Goal: Obtain resource: Obtain resource

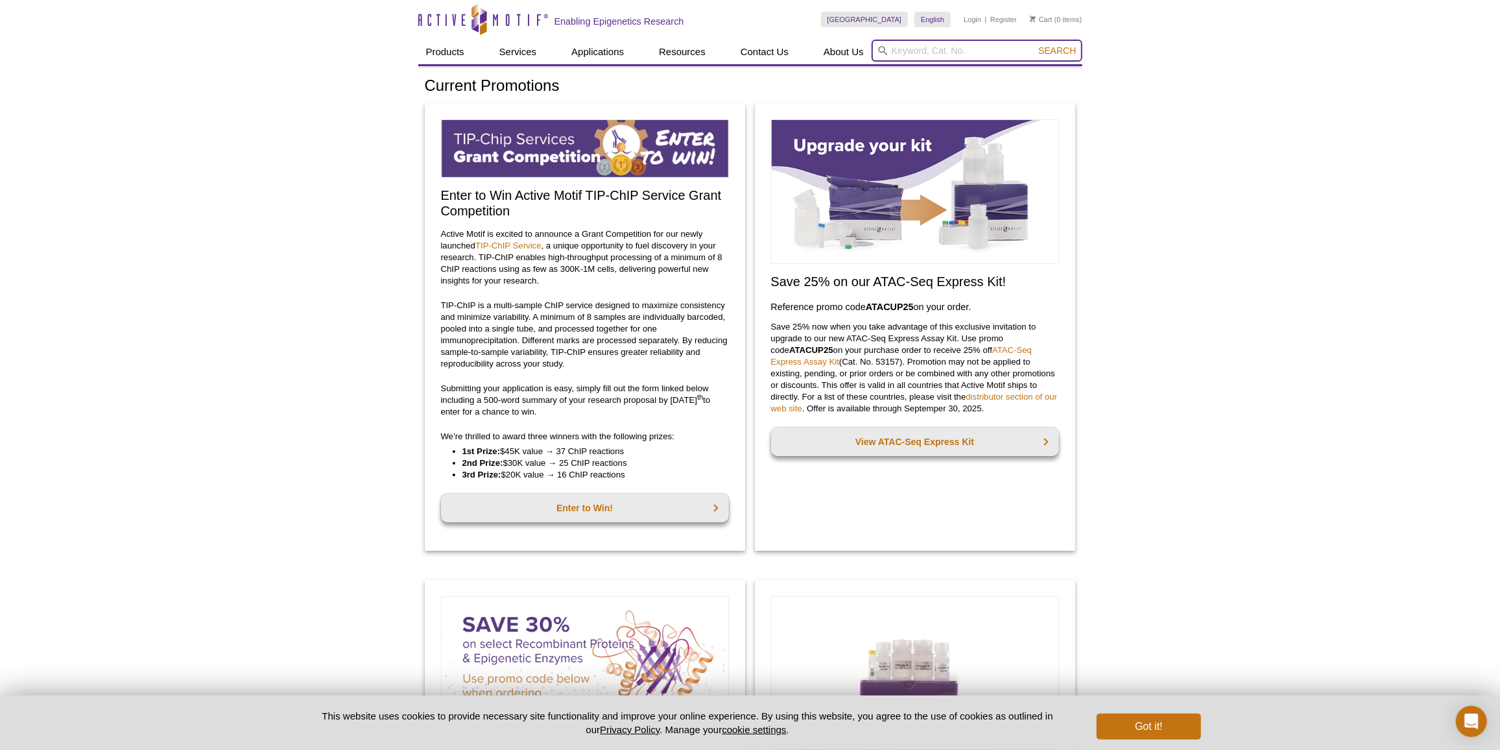
click at [918, 52] on input "search" at bounding box center [977, 51] width 211 height 22
paste input "40296"
type input "40296"
click at [1074, 53] on span "Search" at bounding box center [1057, 50] width 38 height 10
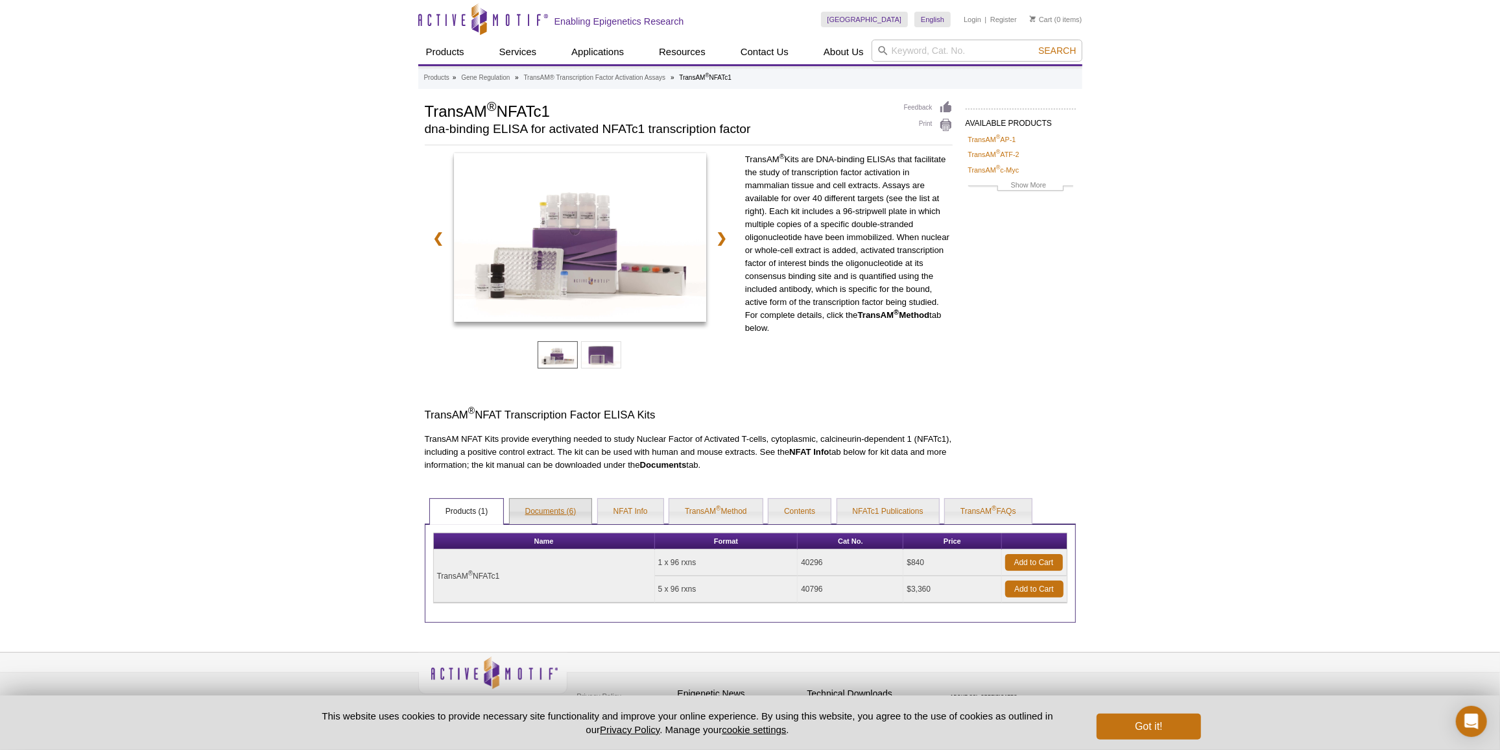
click at [569, 509] on link "Documents (6)" at bounding box center [551, 512] width 82 height 26
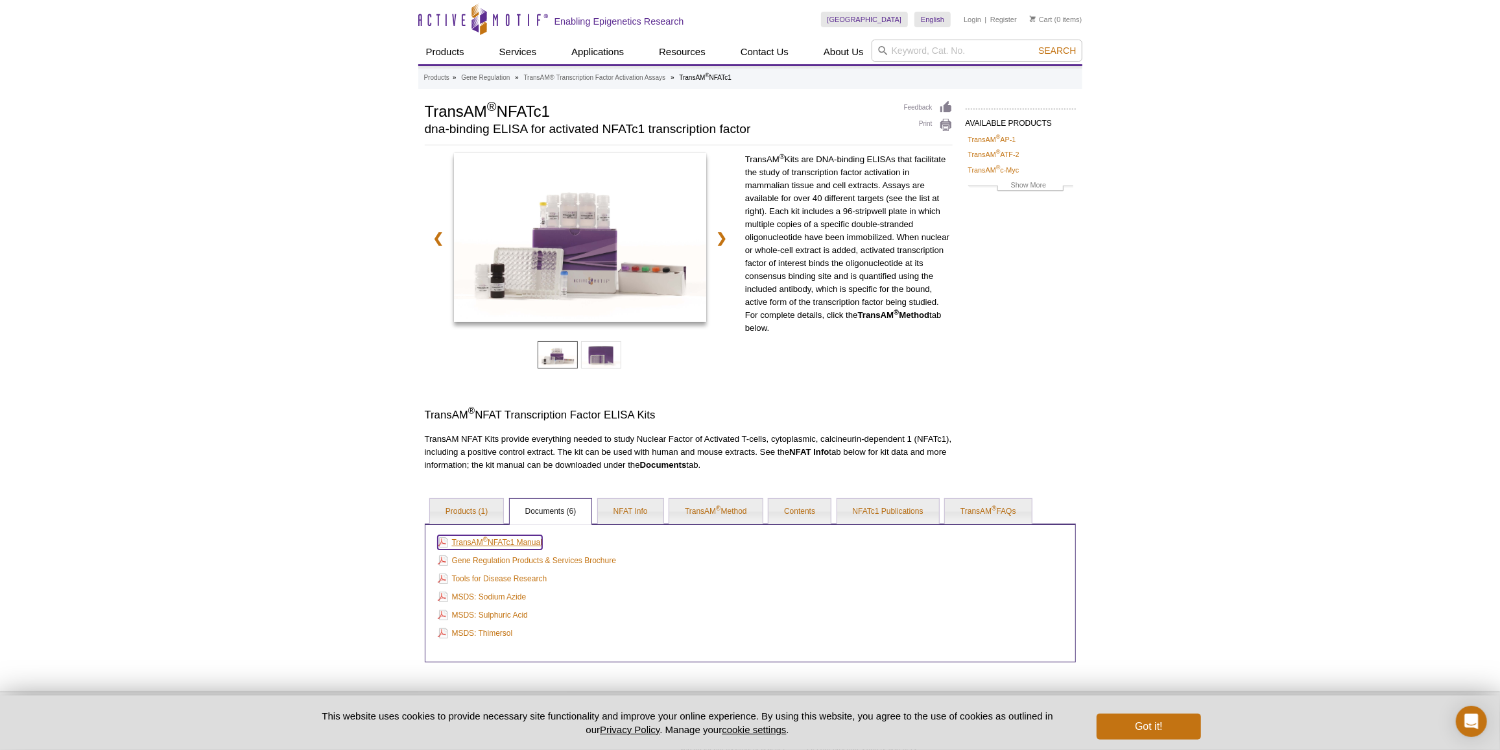
click at [535, 541] on link "TransAM ® NFATc1 Manual" at bounding box center [490, 542] width 104 height 14
